Goal: Task Accomplishment & Management: Manage account settings

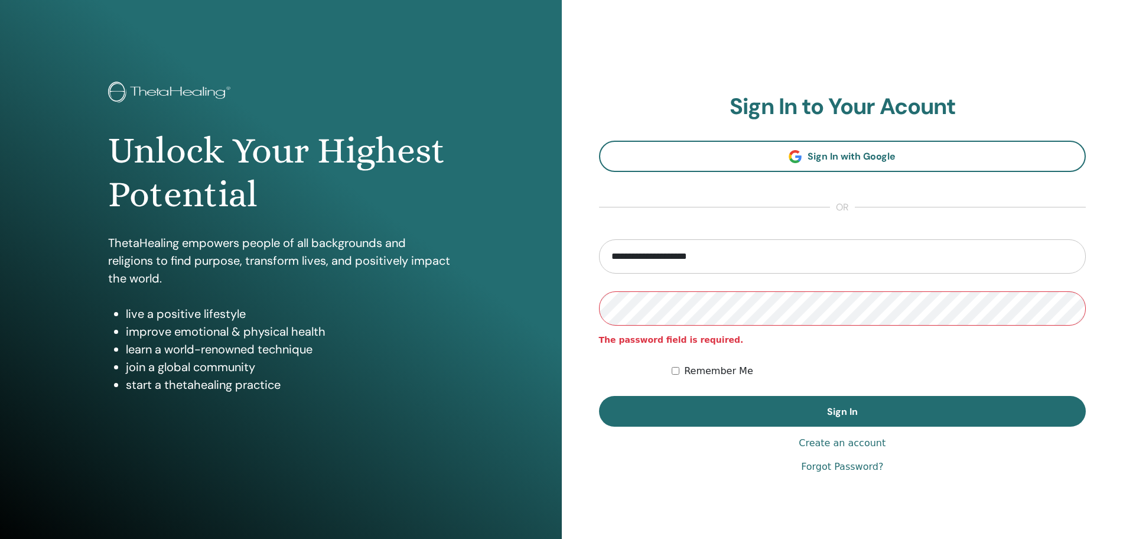
click at [599, 396] on button "Sign In" at bounding box center [842, 411] width 487 height 31
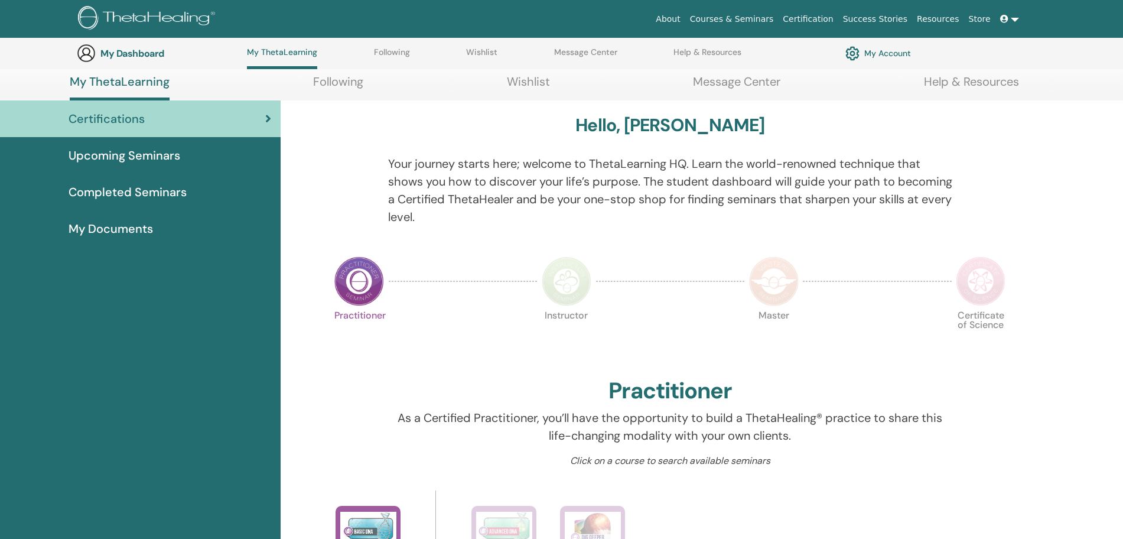
scroll to position [327, 0]
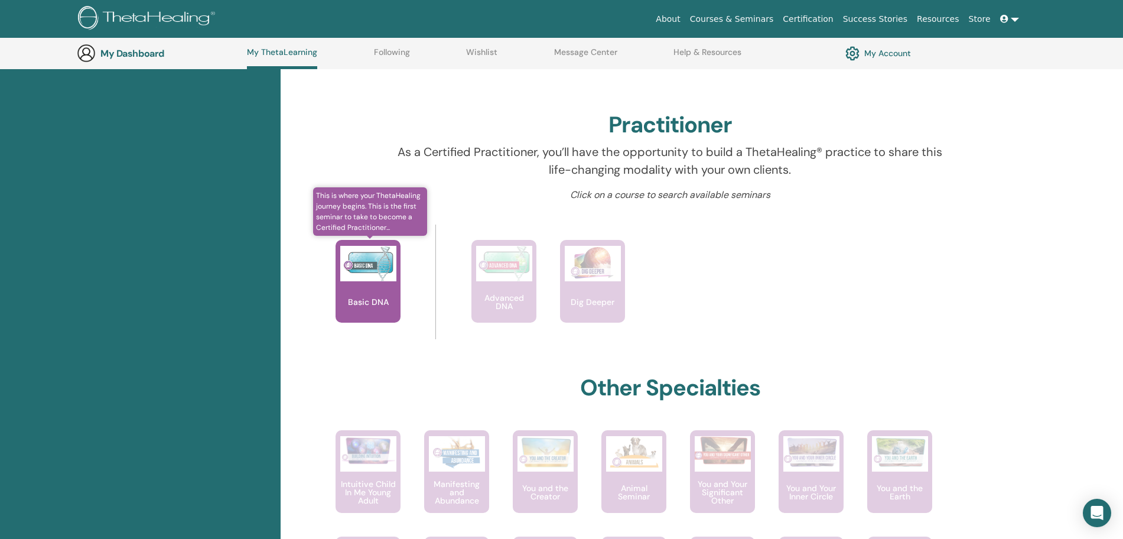
click at [379, 292] on div "Basic DNA" at bounding box center [367, 281] width 65 height 83
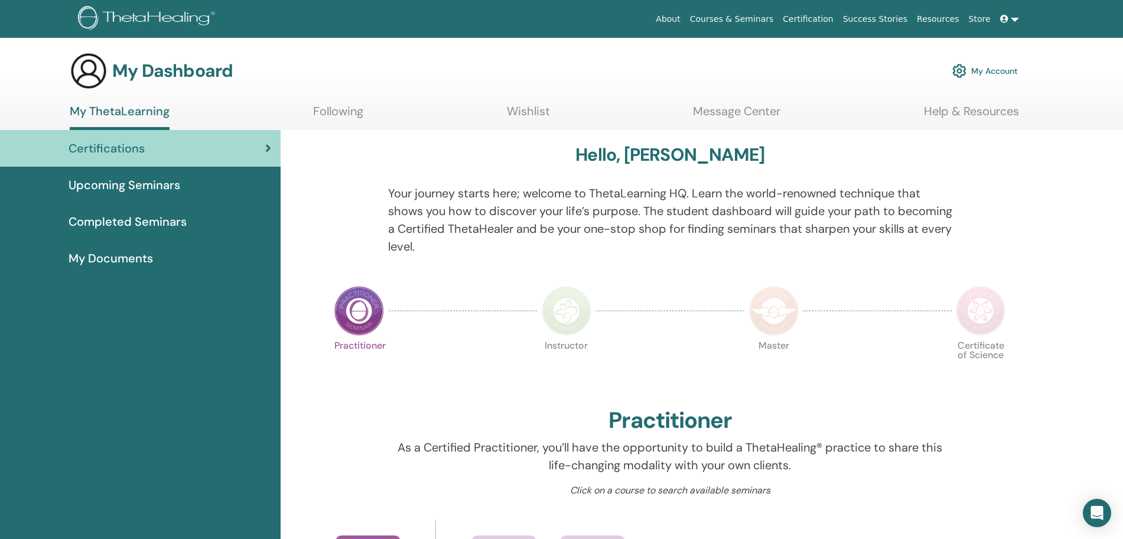
click at [146, 193] on span "Upcoming Seminars" at bounding box center [125, 185] width 112 height 18
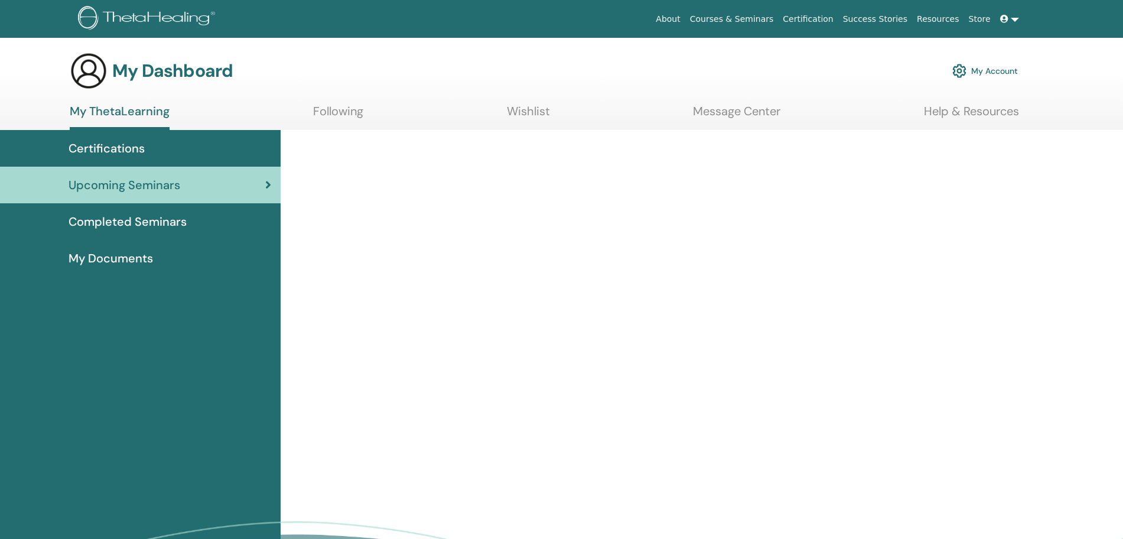
click at [146, 193] on span "Upcoming Seminars" at bounding box center [125, 185] width 112 height 18
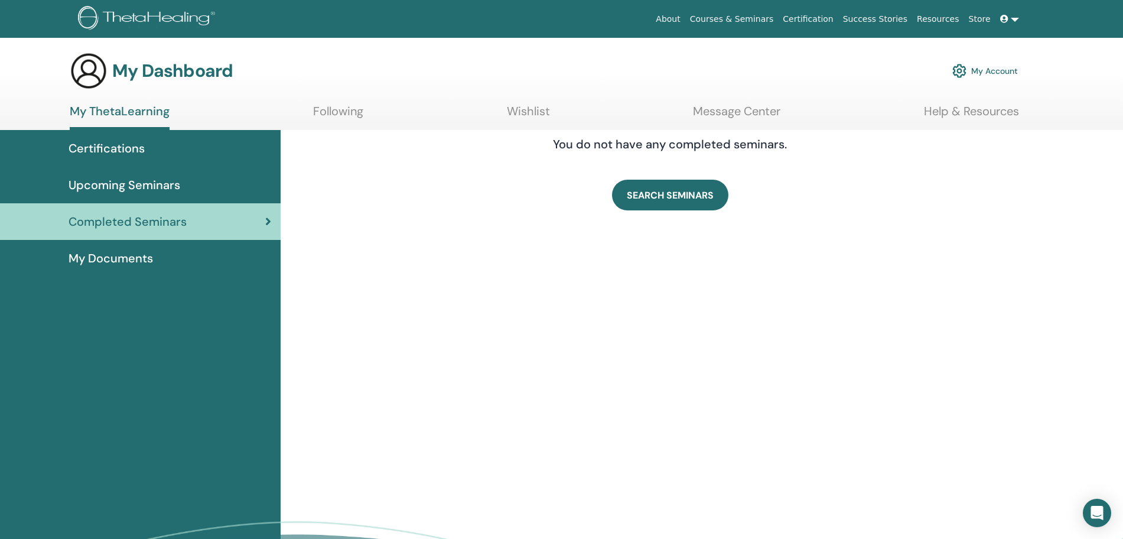
click at [152, 183] on span "Upcoming Seminars" at bounding box center [125, 185] width 112 height 18
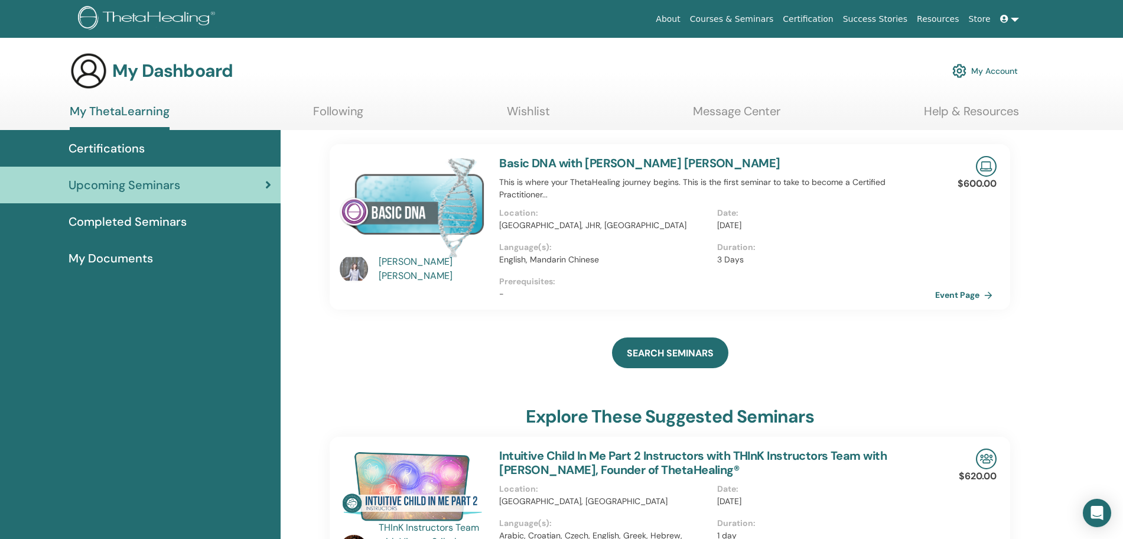
click at [107, 268] on link "My Documents" at bounding box center [140, 258] width 281 height 37
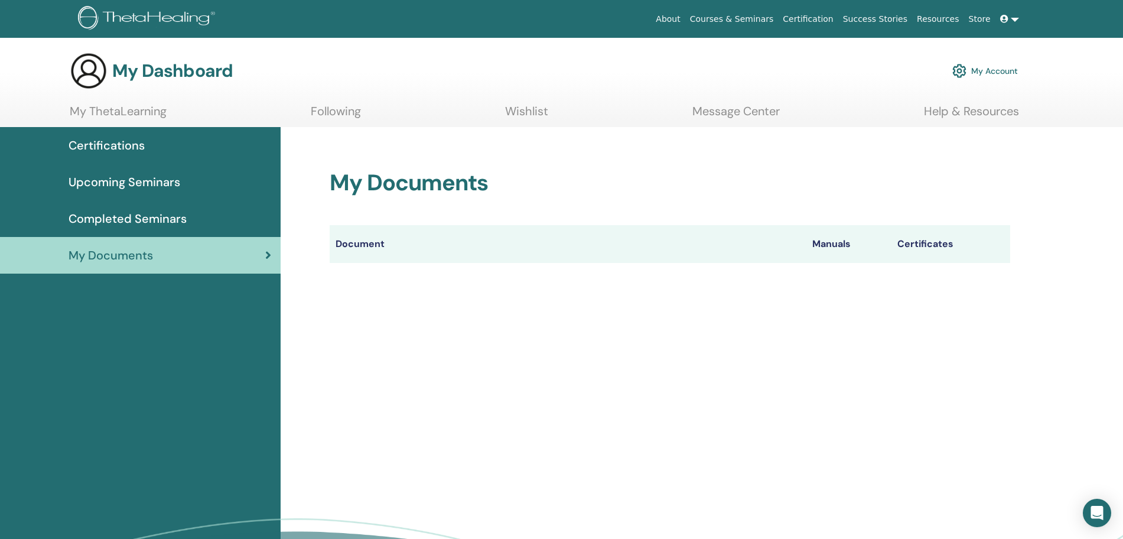
click at [975, 69] on link "My Account" at bounding box center [985, 71] width 66 height 26
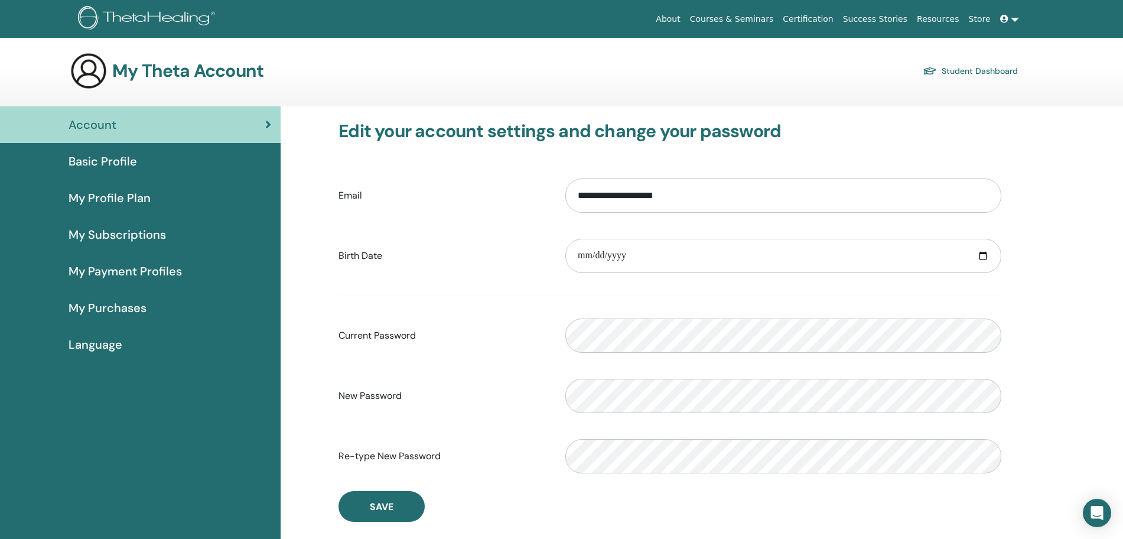
click at [1006, 14] on span at bounding box center [1005, 18] width 11 height 9
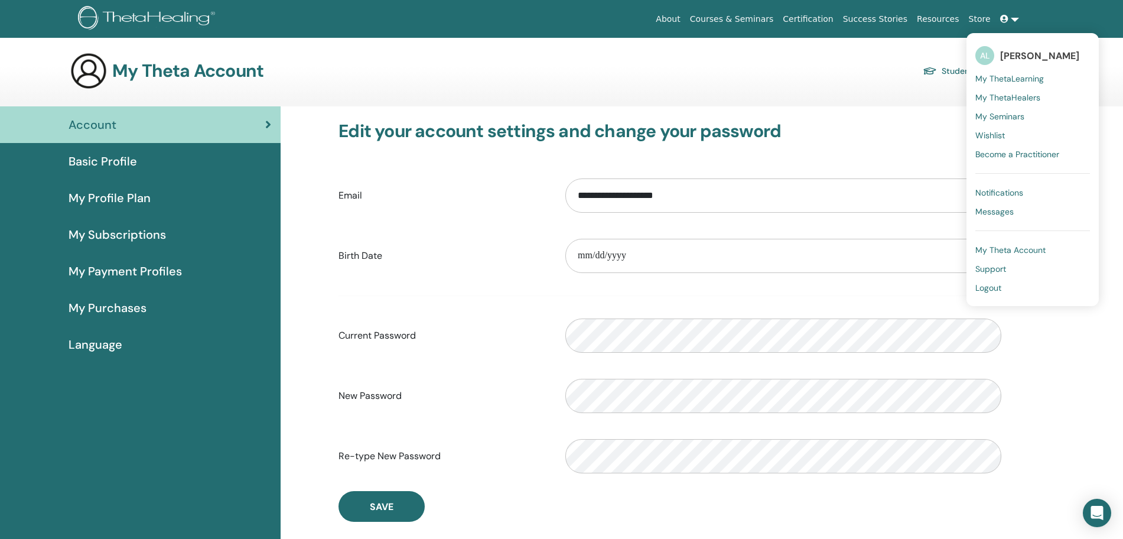
click at [989, 290] on span "Logout" at bounding box center [988, 287] width 26 height 11
